Goal: Task Accomplishment & Management: Use online tool/utility

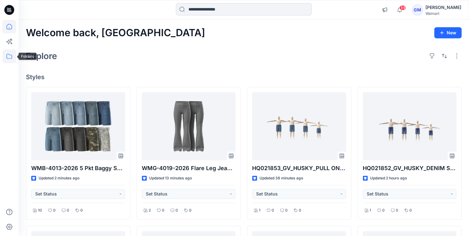
click at [8, 54] on icon at bounding box center [9, 56] width 6 height 5
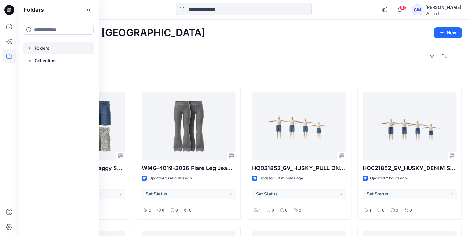
click at [29, 48] on icon "button" at bounding box center [29, 48] width 1 height 2
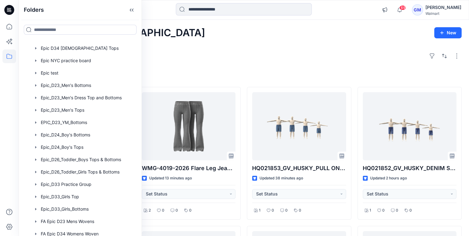
scroll to position [99, 0]
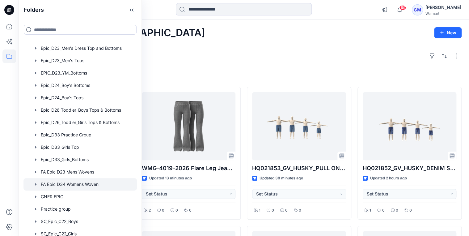
click at [74, 180] on div at bounding box center [79, 184] width 113 height 12
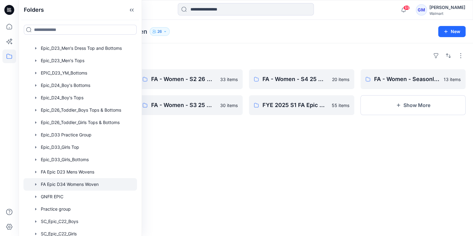
click at [195, 173] on div "Folders FA - Women - S1 26 Woven Board 37 items FYE 2025 S2 FA Epic Womens Wove…" at bounding box center [246, 139] width 455 height 193
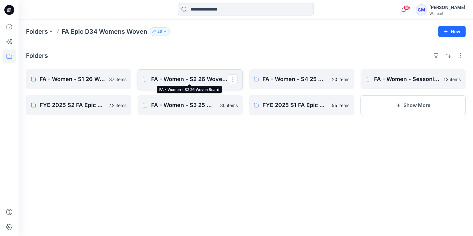
click at [164, 81] on p "FA - Women - S2 26 Woven Board" at bounding box center [189, 79] width 77 height 9
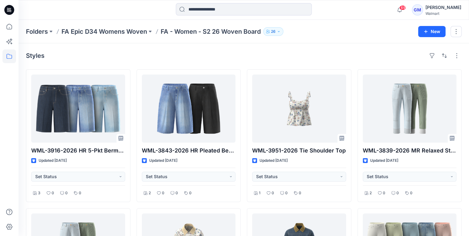
click at [219, 52] on div "Styles" at bounding box center [244, 56] width 436 height 10
click at [39, 32] on p "Folders" at bounding box center [37, 31] width 22 height 9
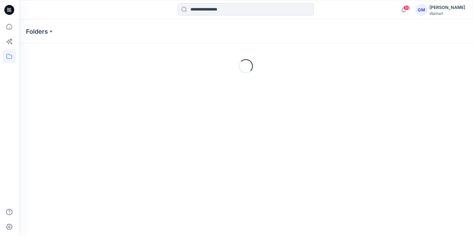
click at [9, 9] on icon at bounding box center [9, 9] width 3 height 0
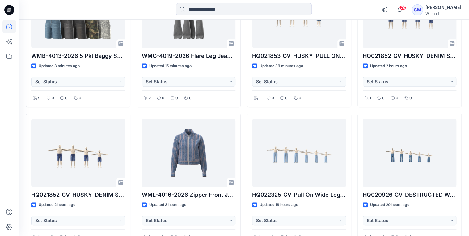
scroll to position [148, 0]
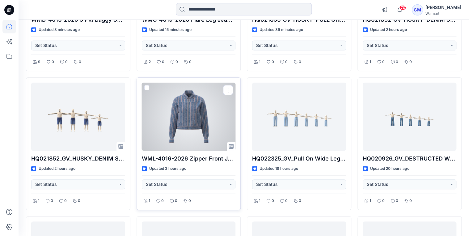
click at [180, 121] on div at bounding box center [189, 117] width 94 height 68
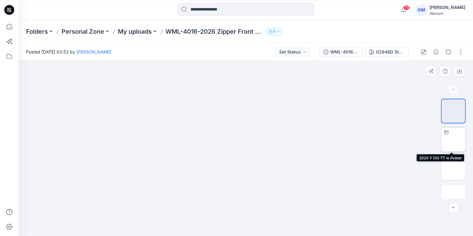
click at [453, 139] on img at bounding box center [453, 139] width 0 height 0
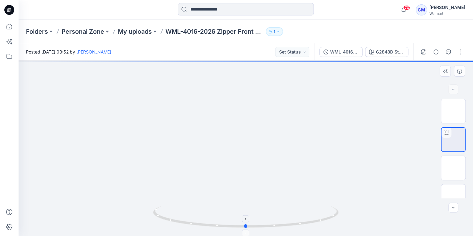
click at [246, 227] on circle at bounding box center [246, 226] width 4 height 4
drag, startPoint x: 246, startPoint y: 226, endPoint x: 360, endPoint y: 224, distance: 113.5
click at [360, 224] on div at bounding box center [246, 148] width 455 height 175
drag, startPoint x: 175, startPoint y: 222, endPoint x: 263, endPoint y: 214, distance: 88.8
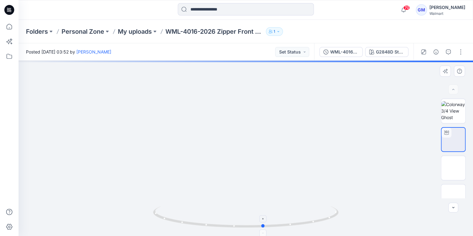
click at [263, 214] on icon at bounding box center [246, 217] width 187 height 23
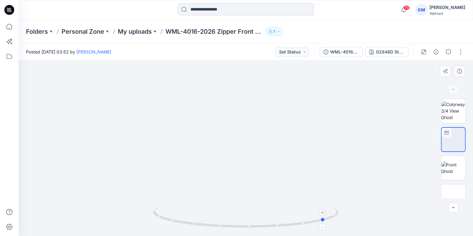
drag, startPoint x: 261, startPoint y: 227, endPoint x: 324, endPoint y: 228, distance: 63.4
click at [324, 228] on icon at bounding box center [246, 217] width 187 height 23
click at [437, 53] on icon "button" at bounding box center [436, 51] width 5 height 5
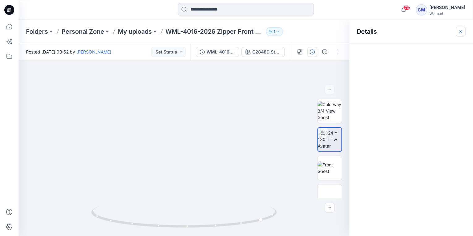
click at [462, 32] on icon "button" at bounding box center [460, 31] width 5 height 5
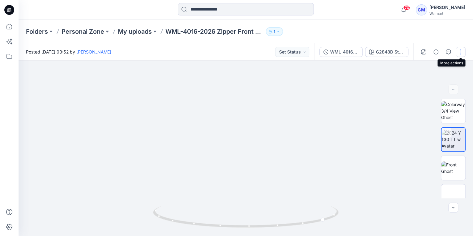
click at [461, 50] on button "button" at bounding box center [461, 52] width 10 height 10
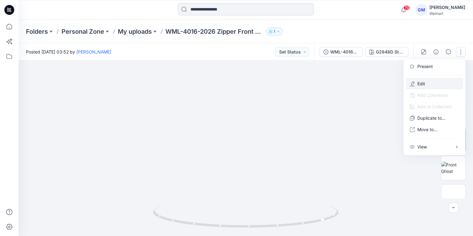
click at [429, 81] on button "Edit" at bounding box center [434, 83] width 57 height 11
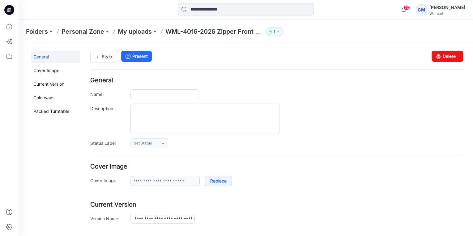
type input "**********"
click at [176, 32] on p "WML-4016-2026 Zipper Front Jacket" at bounding box center [214, 31] width 98 height 9
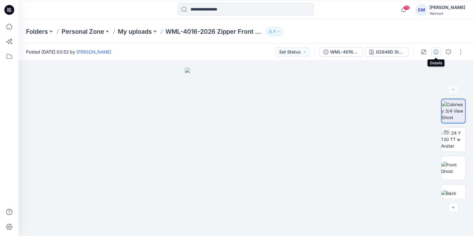
click at [435, 52] on icon "button" at bounding box center [436, 51] width 5 height 5
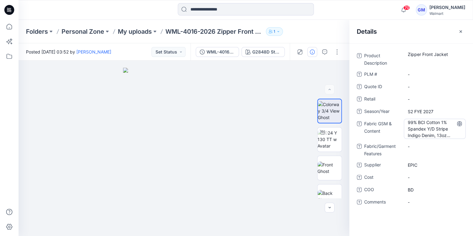
click at [428, 132] on Content "99% BCI Cotton 1% Spandex Y/D Stripe Indigo Denim, 13oz B/W" at bounding box center [435, 128] width 54 height 19
click at [407, 215] on div "Product Description Zipper Front Jacket PLM # - Quote ID - Retail - Season/Year…" at bounding box center [411, 139] width 124 height 193
click at [463, 32] on button "button" at bounding box center [461, 32] width 10 height 10
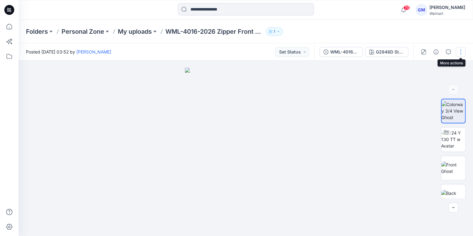
click at [456, 52] on button "button" at bounding box center [461, 52] width 10 height 10
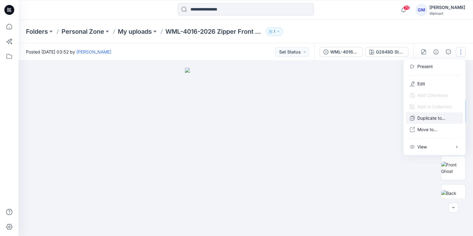
click at [424, 116] on p "Duplicate to..." at bounding box center [431, 118] width 28 height 6
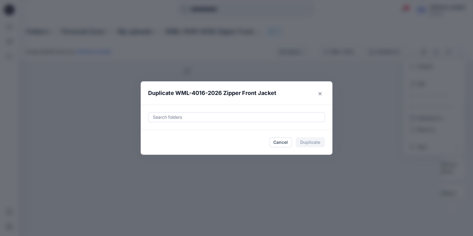
click at [189, 113] on div at bounding box center [236, 116] width 169 height 7
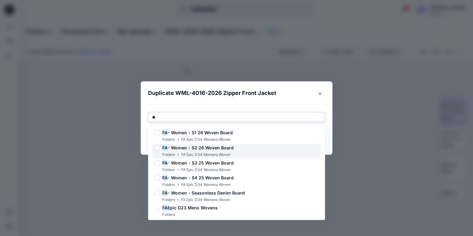
click at [178, 147] on span "- Women - S2 26 Woven Board" at bounding box center [201, 147] width 66 height 5
type input "*"
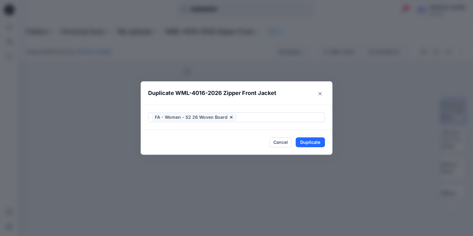
click at [318, 104] on header "Duplicate WML-4016-2026 Zipper Front Jacket" at bounding box center [230, 92] width 179 height 23
click at [312, 142] on button "Duplicate" at bounding box center [310, 142] width 29 height 10
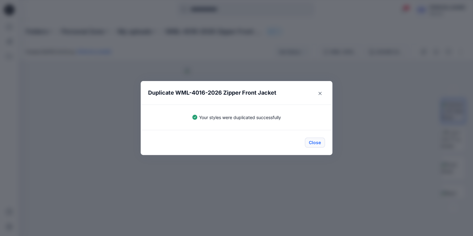
click at [311, 142] on button "Close" at bounding box center [315, 143] width 20 height 10
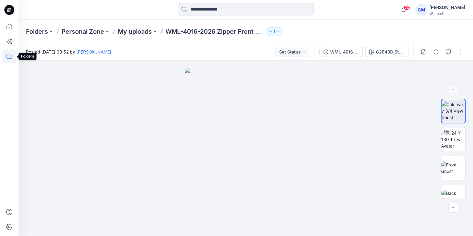
click at [15, 52] on icon at bounding box center [9, 56] width 14 height 14
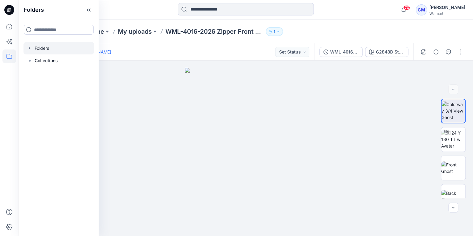
click at [31, 51] on div at bounding box center [58, 48] width 70 height 12
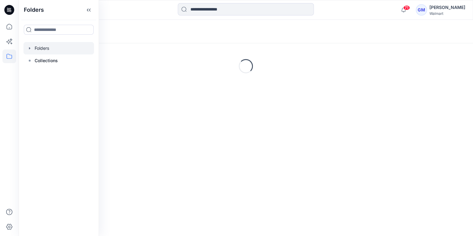
click at [29, 51] on div at bounding box center [58, 48] width 70 height 12
click at [28, 47] on icon "button" at bounding box center [29, 48] width 5 height 5
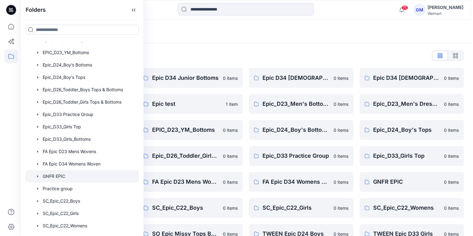
scroll to position [124, 0]
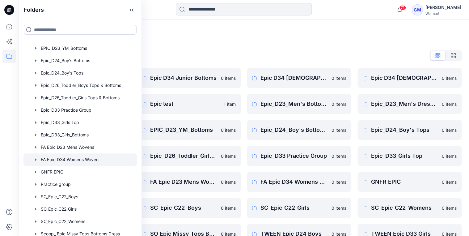
click at [75, 162] on div at bounding box center [79, 159] width 113 height 12
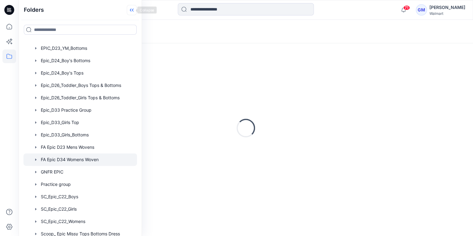
click at [128, 11] on icon at bounding box center [132, 10] width 10 height 10
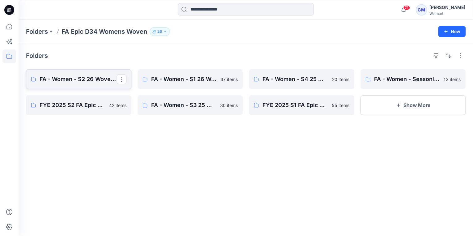
click at [57, 74] on link "FA - Women - S2 26 Woven Board" at bounding box center [78, 79] width 105 height 20
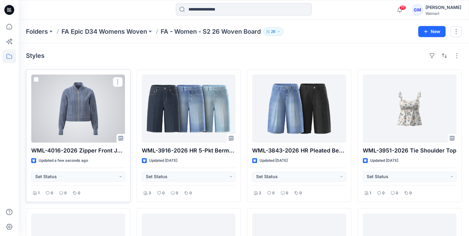
click at [71, 97] on div at bounding box center [78, 109] width 94 height 68
